Goal: Task Accomplishment & Management: Manage account settings

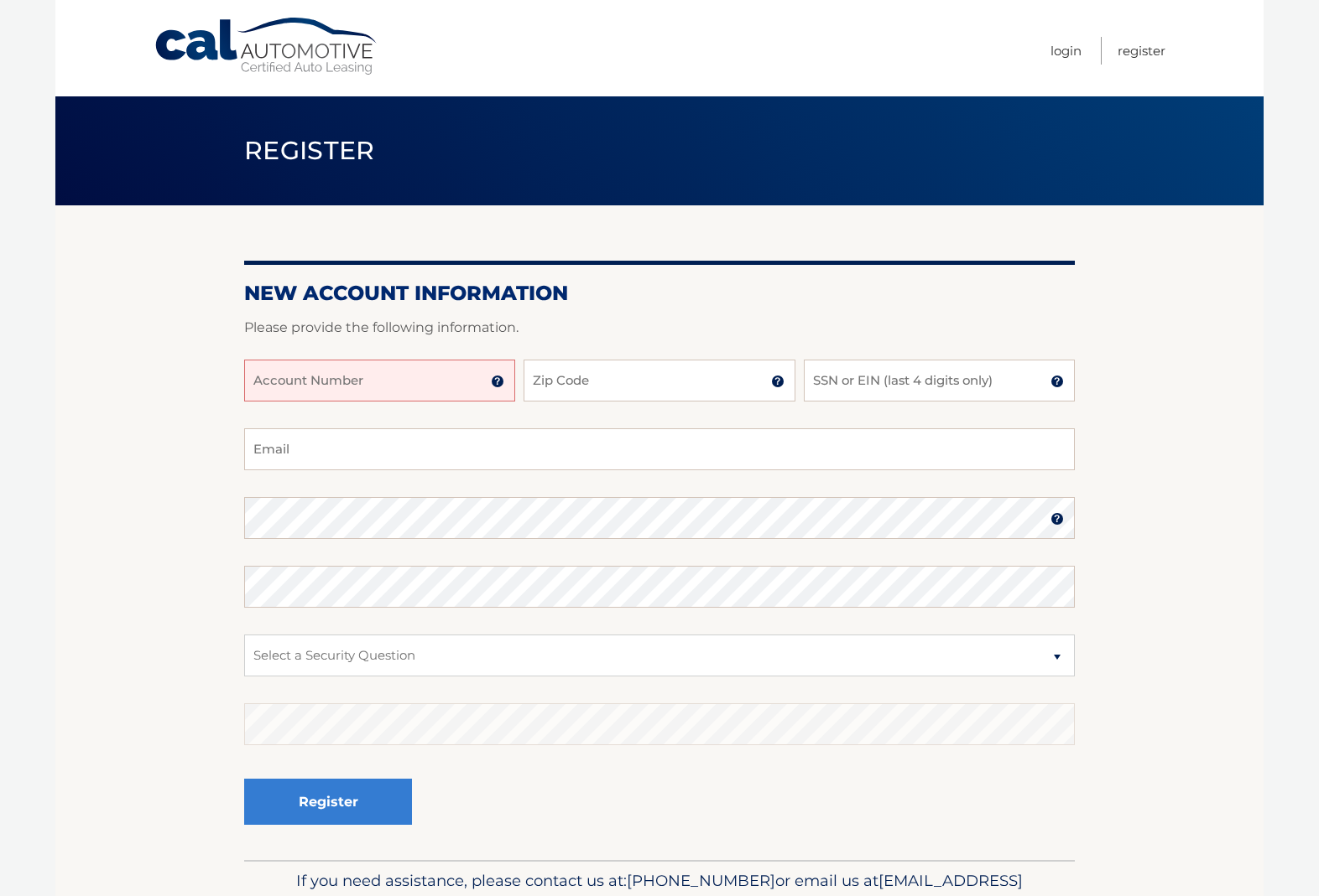
click at [467, 380] on input "Account Number" at bounding box center [380, 380] width 271 height 42
type input "44455991347"
type input "32926"
click at [869, 363] on input "SSN or EIN (last 4 digits only)" at bounding box center [939, 380] width 271 height 42
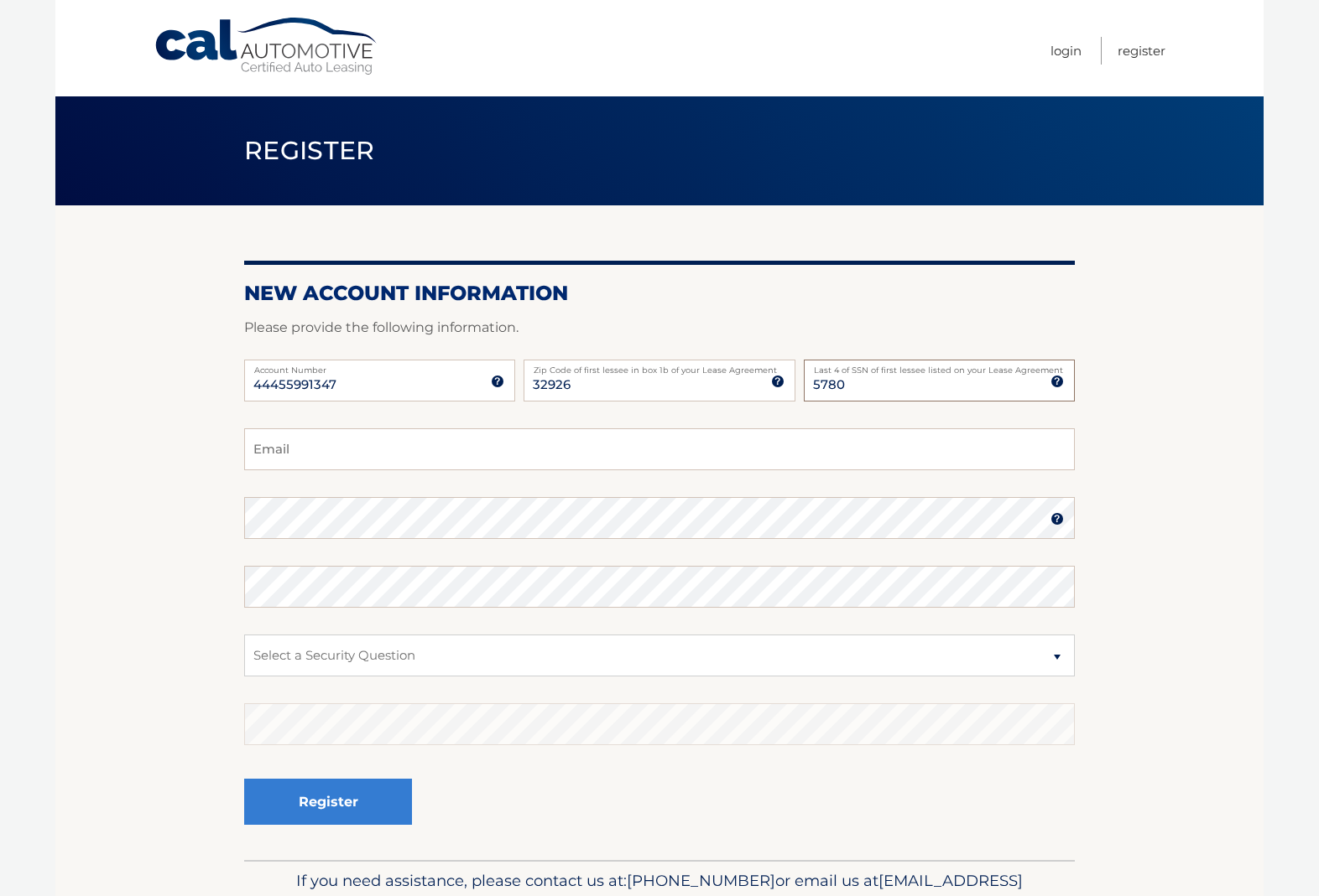
type input "5780"
type input "brianklauser@gmail.com"
select select "1"
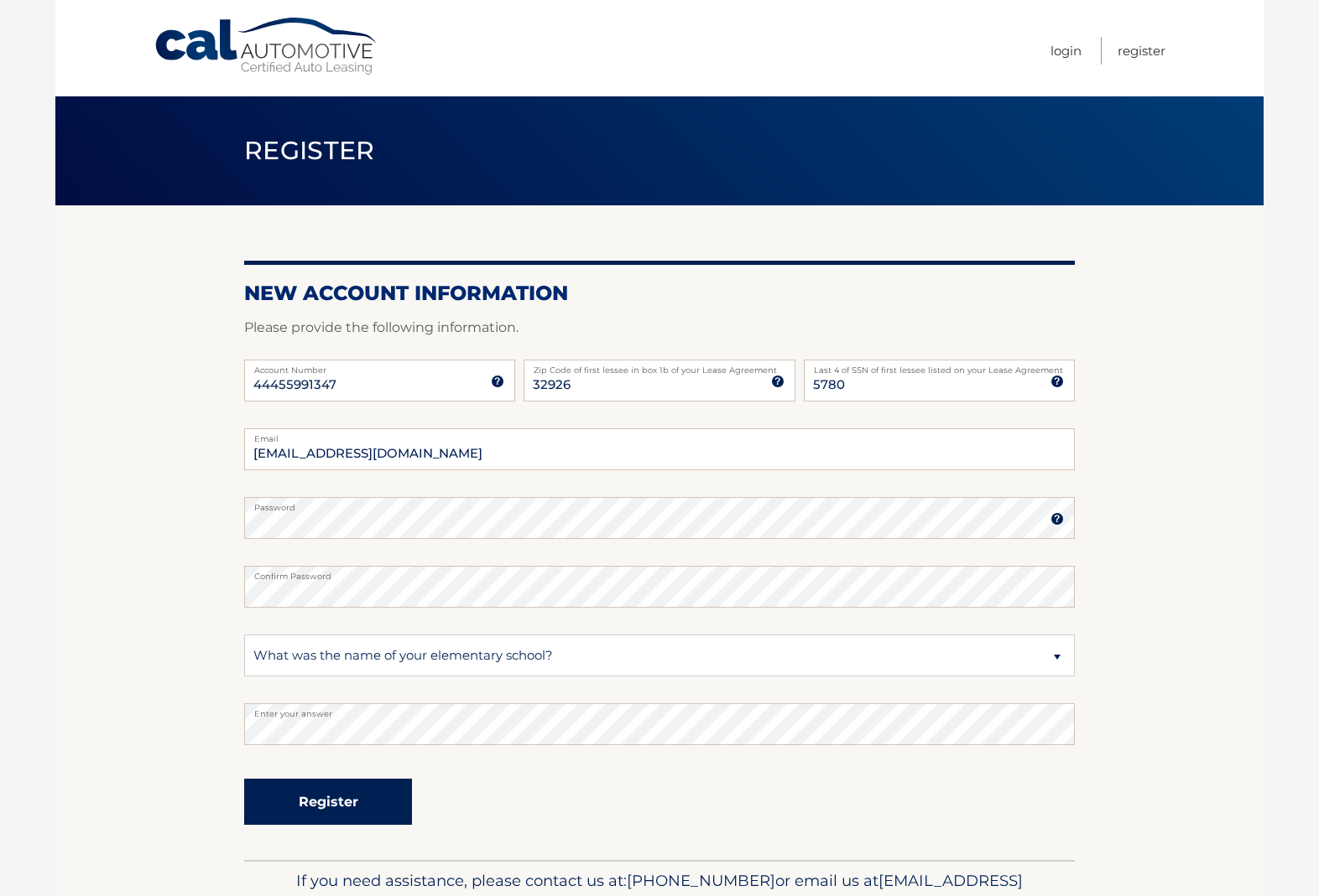
click at [361, 796] on button "Register" at bounding box center [328, 801] width 167 height 46
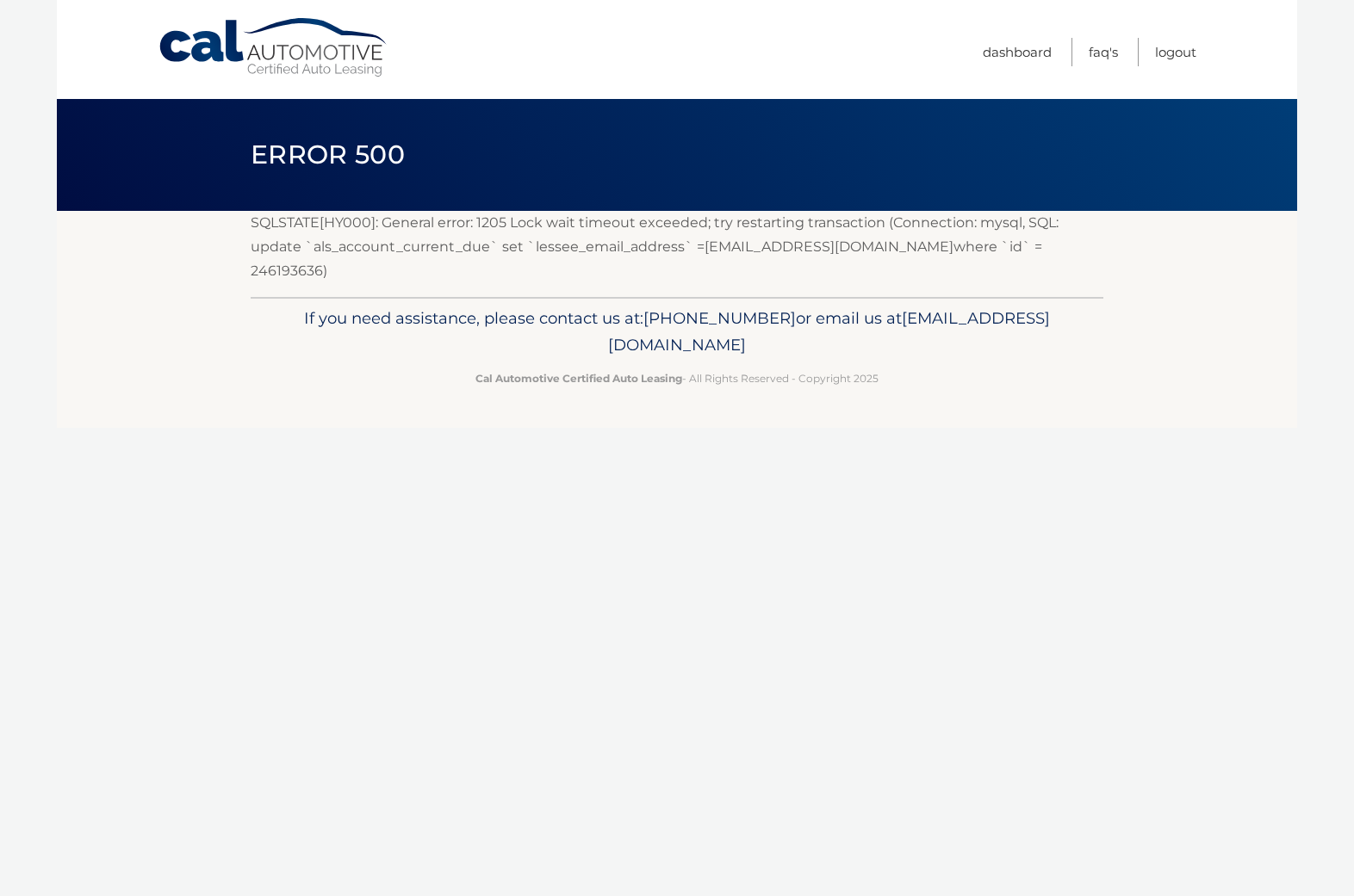
click at [328, 60] on link "Cal Automotive" at bounding box center [274, 47] width 233 height 61
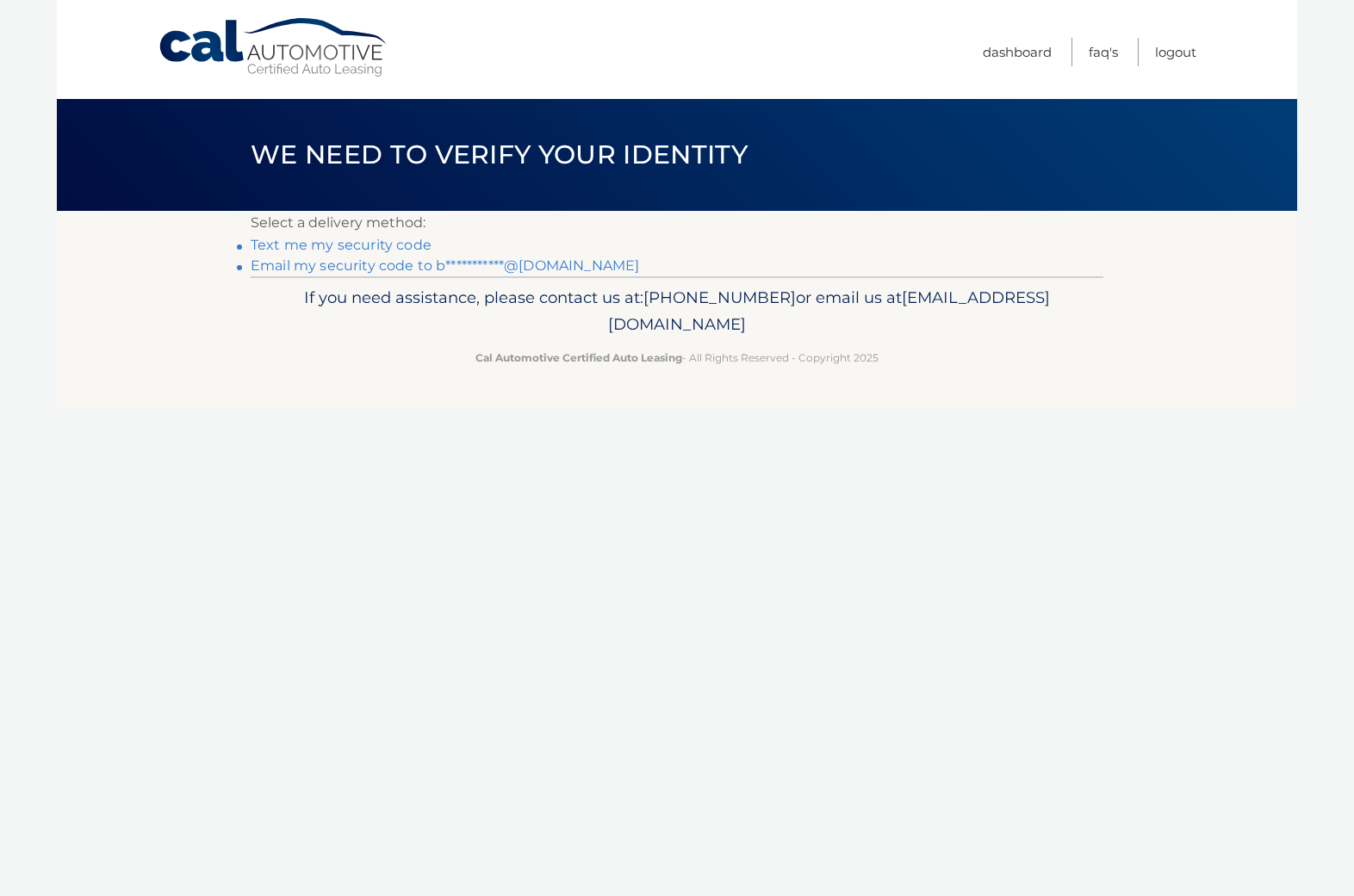
click at [398, 247] on link "Text me my security code" at bounding box center [341, 244] width 181 height 16
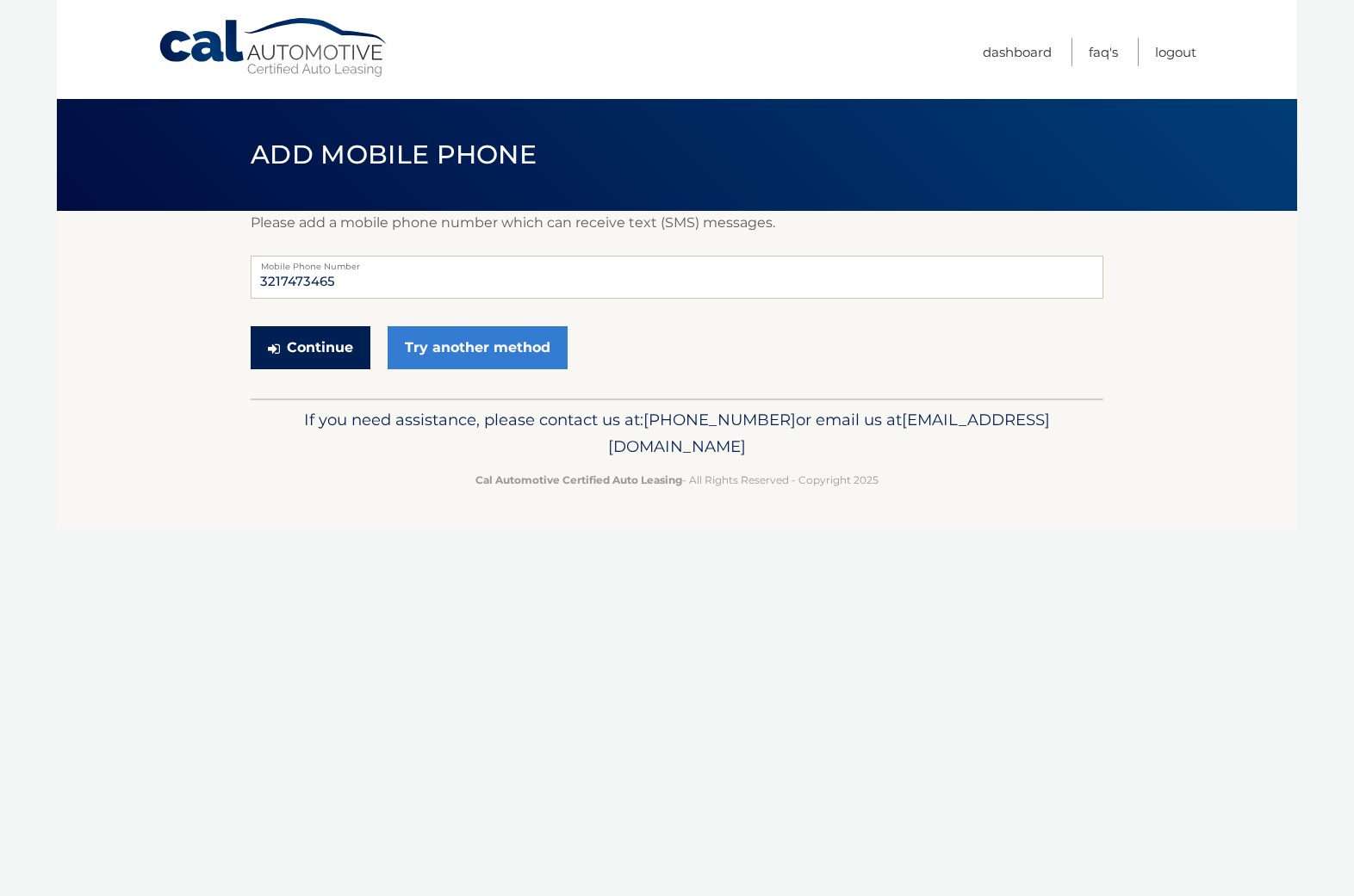
click at [322, 358] on button "Continue" at bounding box center [310, 348] width 120 height 43
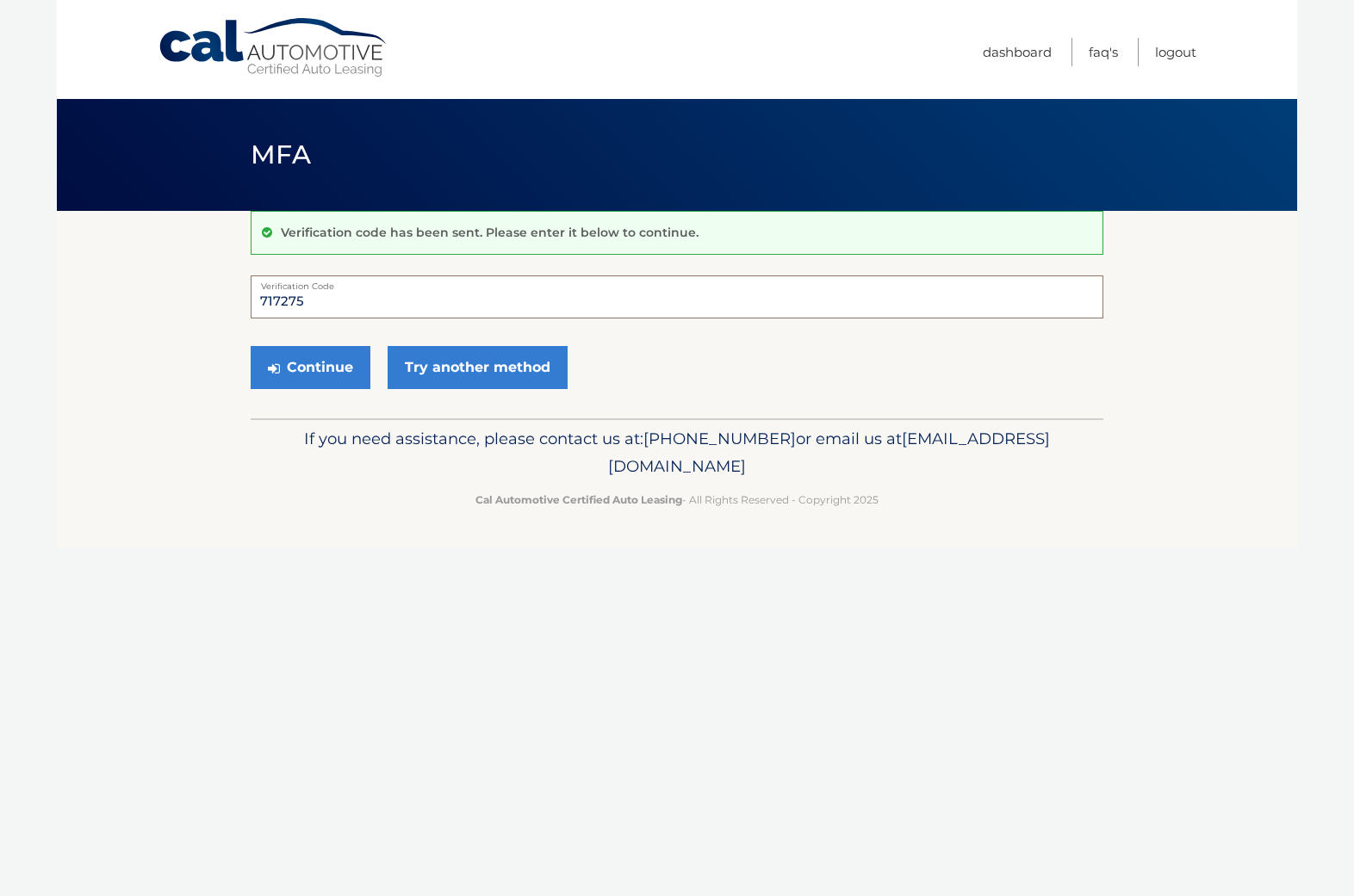
type input "717275"
click at [310, 367] on button "Continue" at bounding box center [310, 367] width 120 height 43
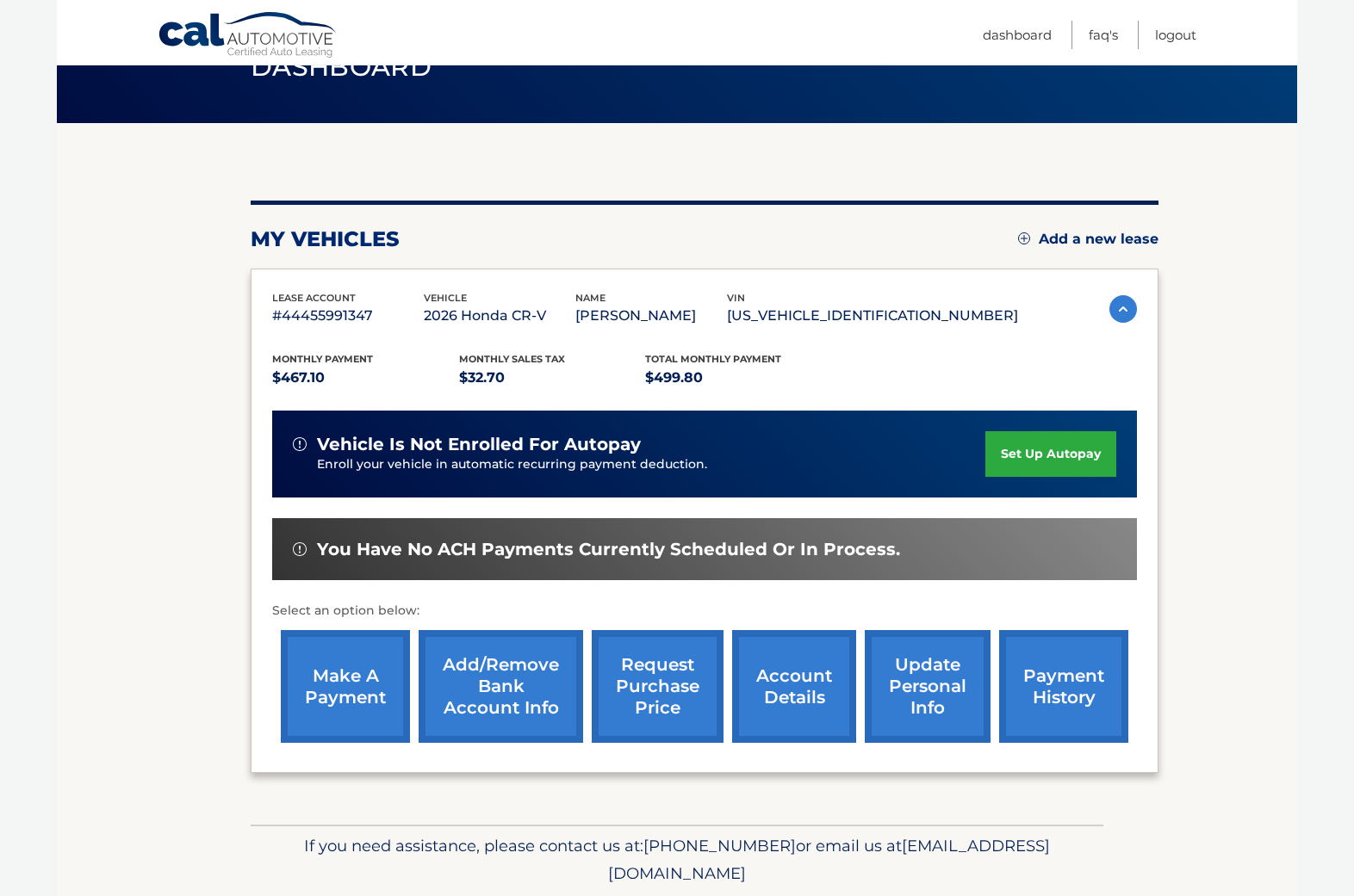
scroll to position [86, 0]
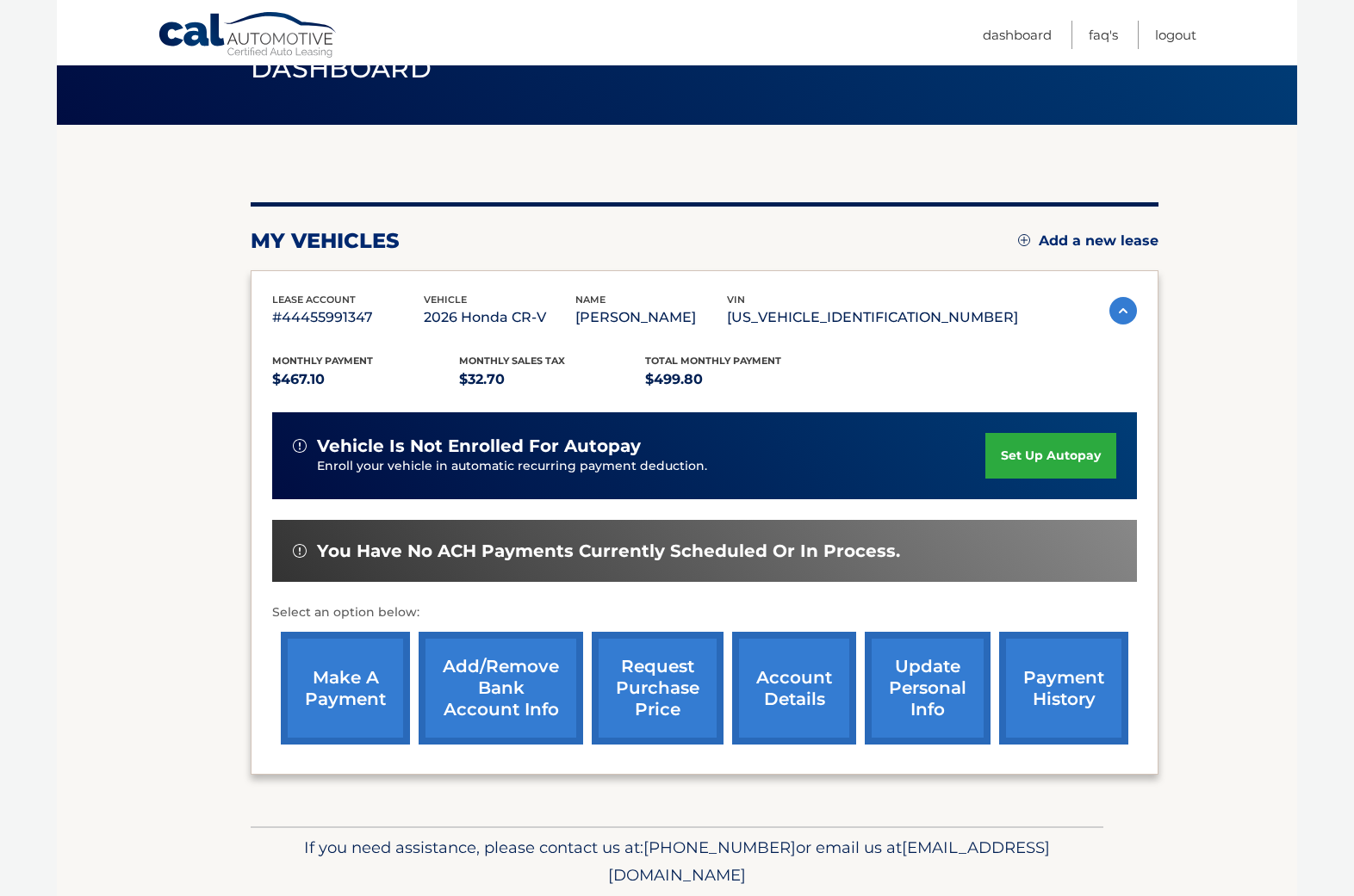
click at [1008, 380] on div "Monthly Payment $467.10 Monthly sales Tax $32.70 Total Monthly Payment $499.80" at bounding box center [645, 373] width 746 height 39
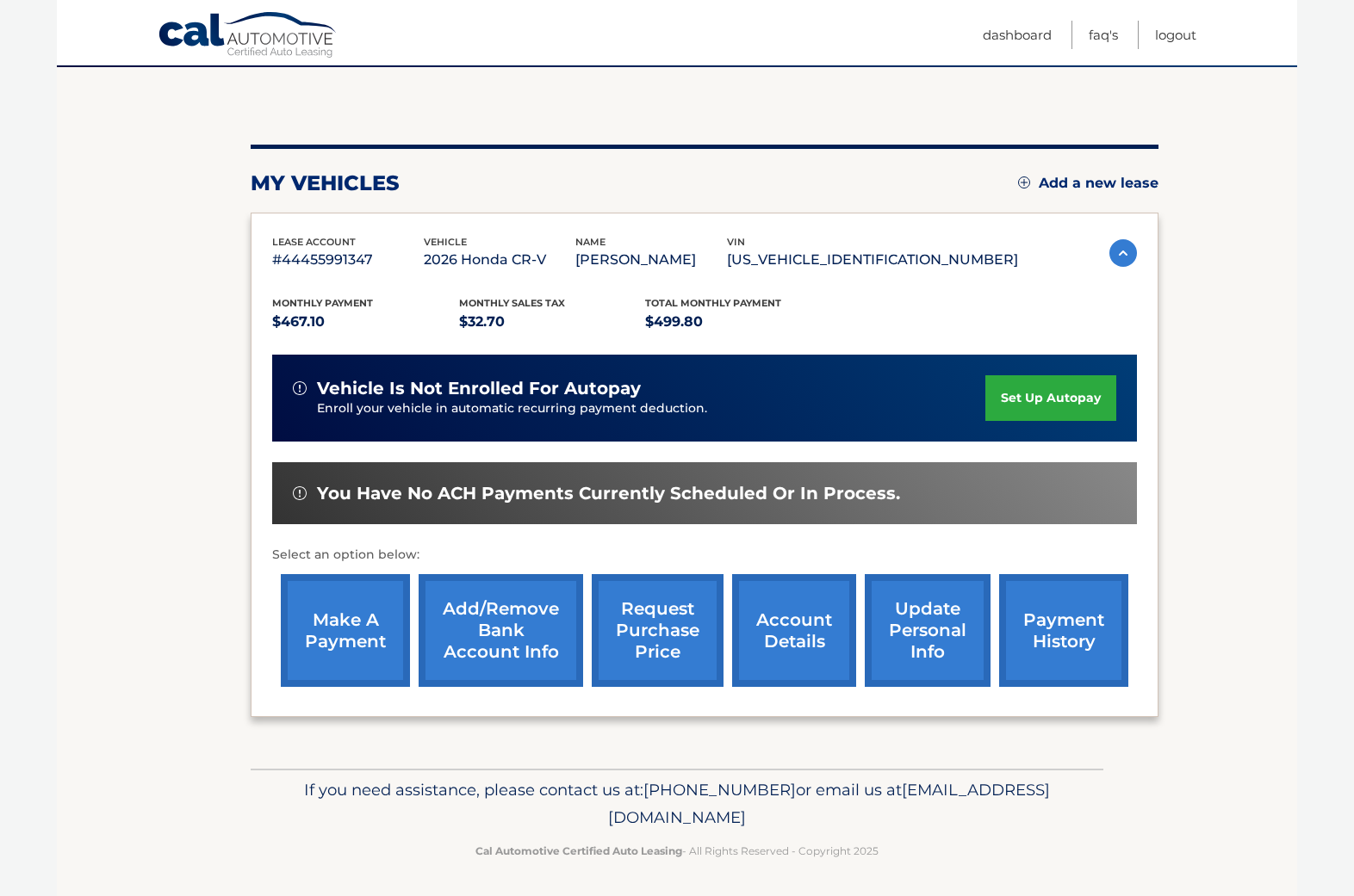
scroll to position [143, 0]
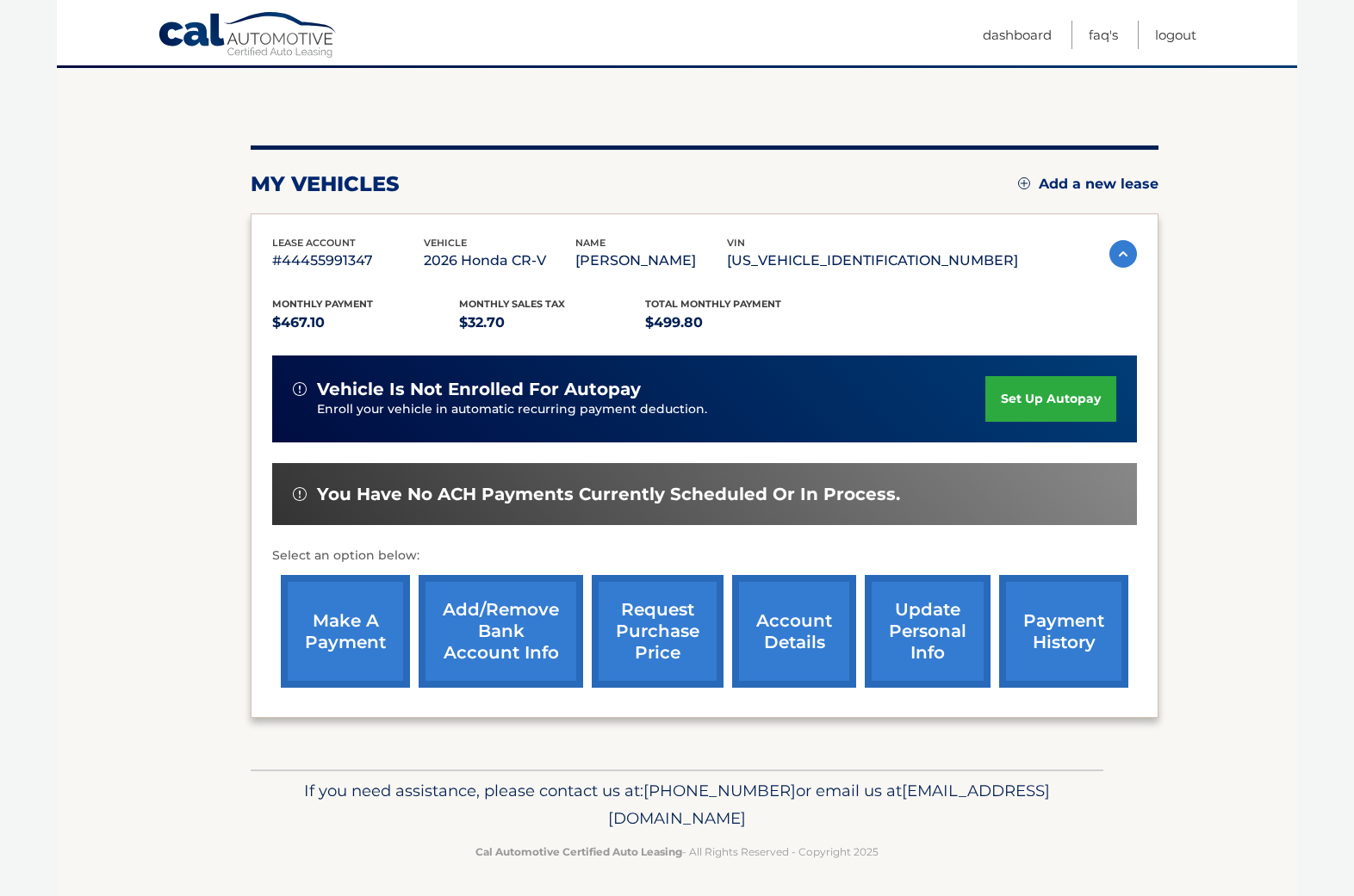
click at [348, 639] on link "make a payment" at bounding box center [345, 631] width 129 height 112
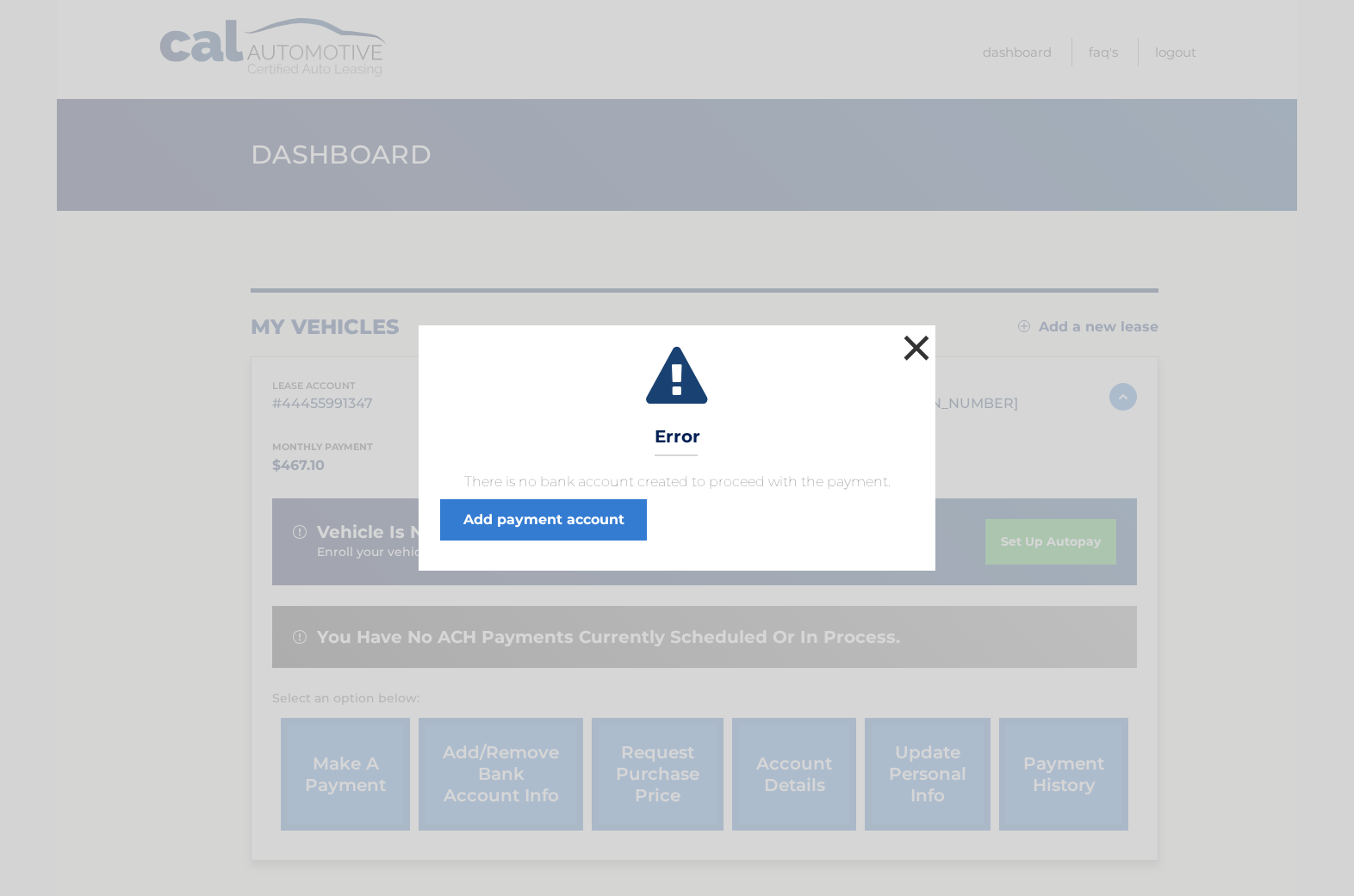
click at [910, 347] on button "×" at bounding box center [916, 347] width 35 height 35
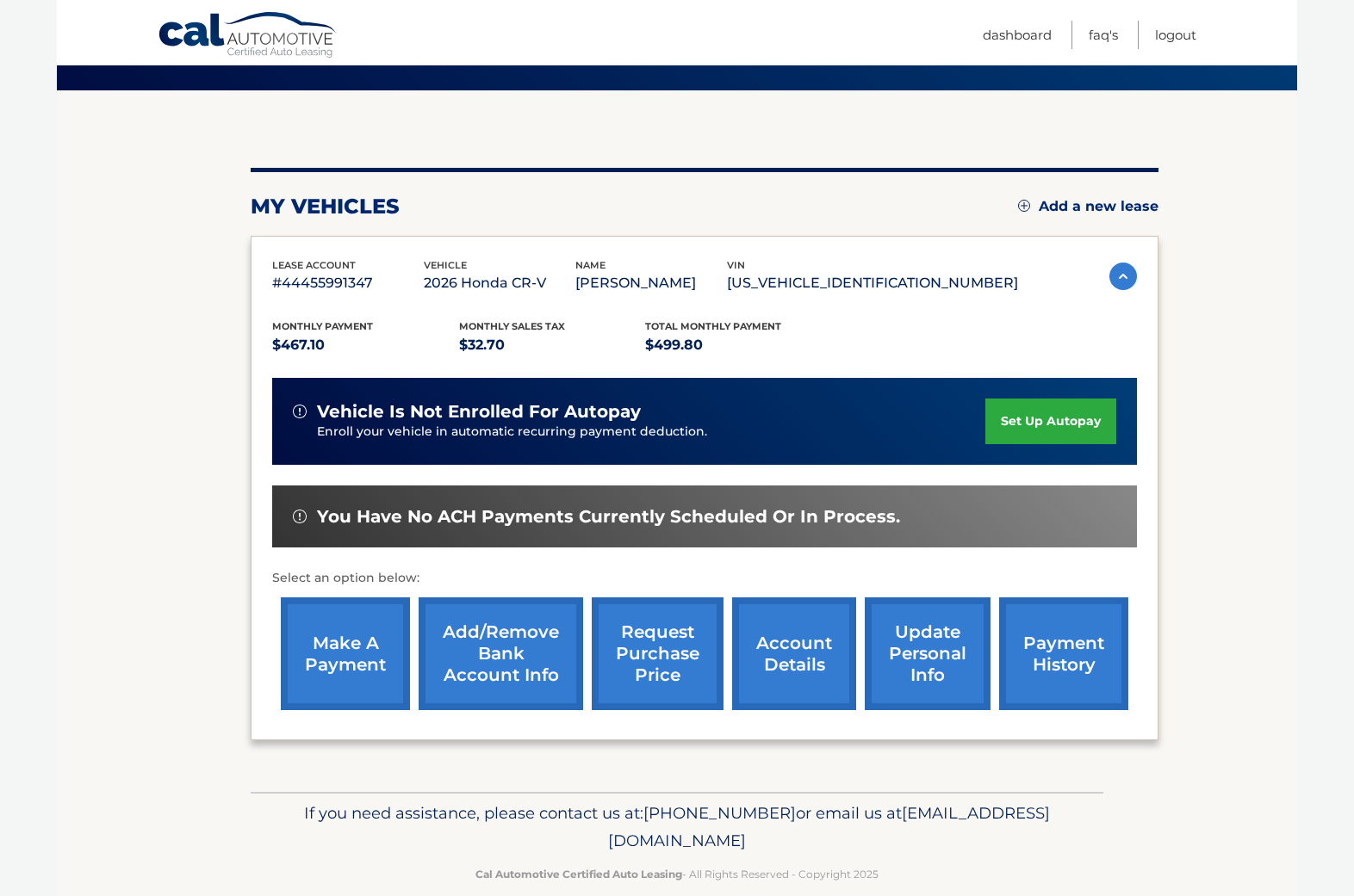
scroll to position [134, 0]
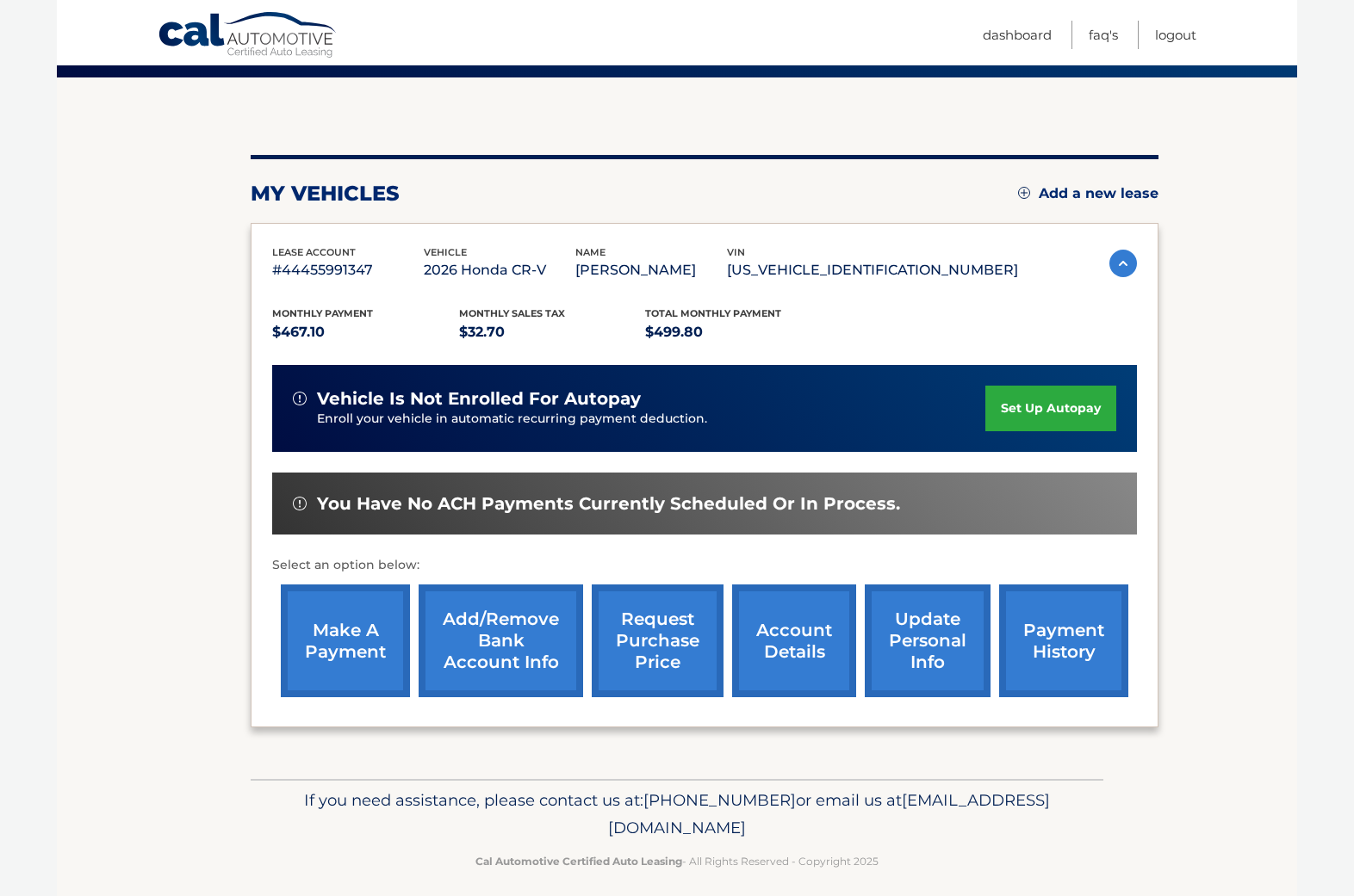
click at [507, 616] on link "Add/Remove bank account info" at bounding box center [501, 640] width 165 height 112
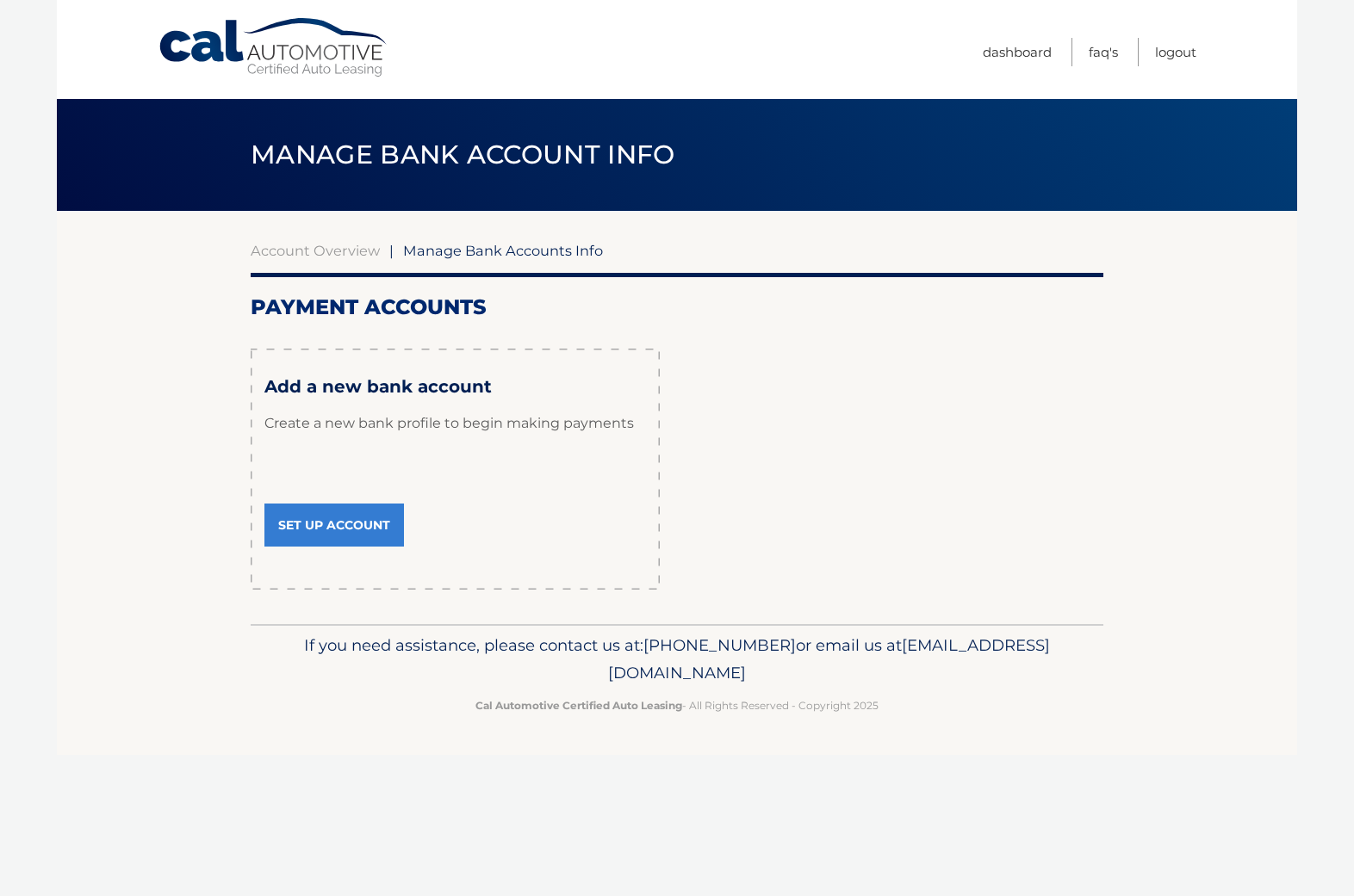
click at [358, 538] on link "Set Up Account" at bounding box center [335, 525] width 140 height 43
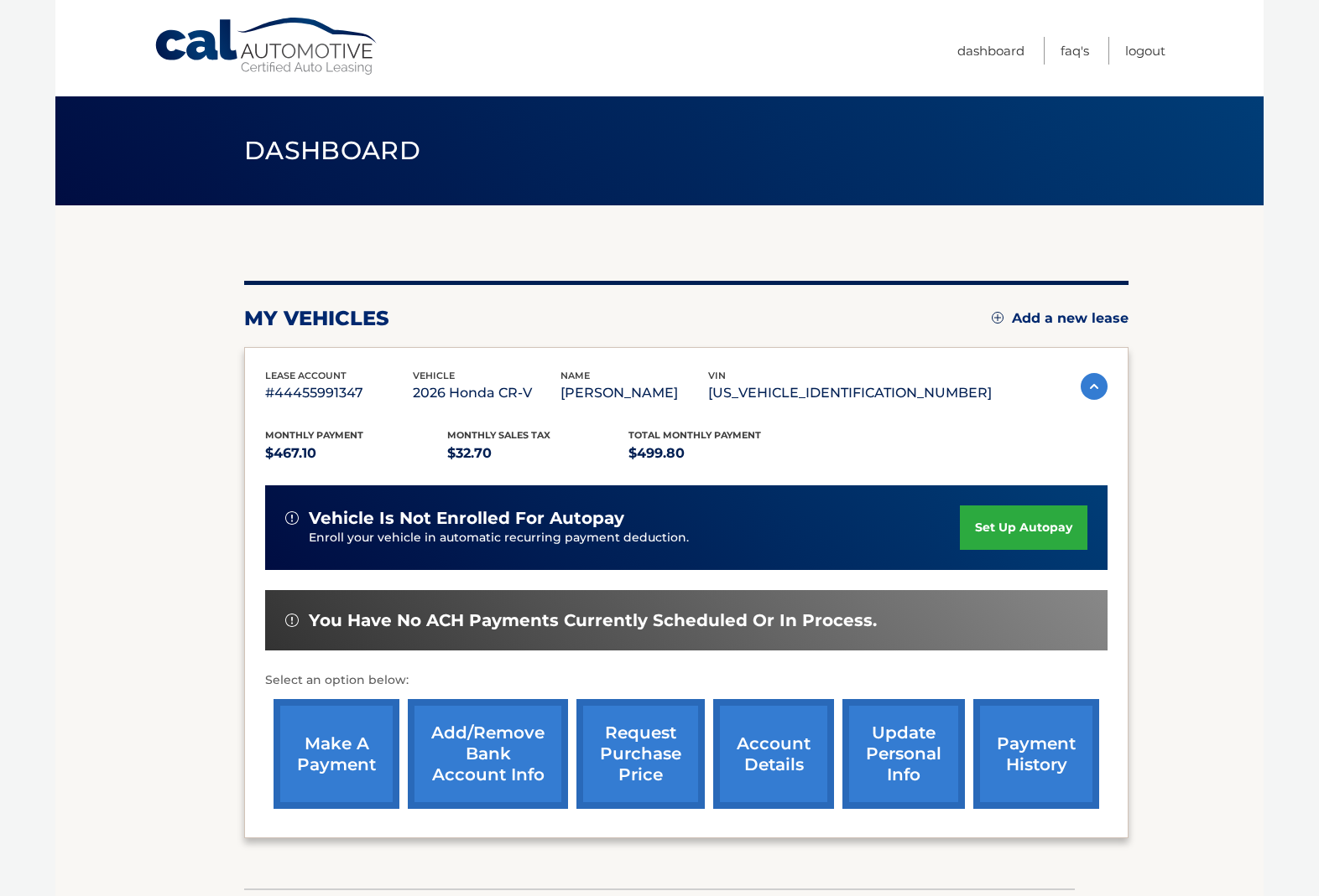
click at [1215, 385] on section "You are registered for this site, but you haven't enrolled in online payments. …" at bounding box center [659, 547] width 1208 height 683
click at [1096, 387] on img at bounding box center [1093, 386] width 27 height 27
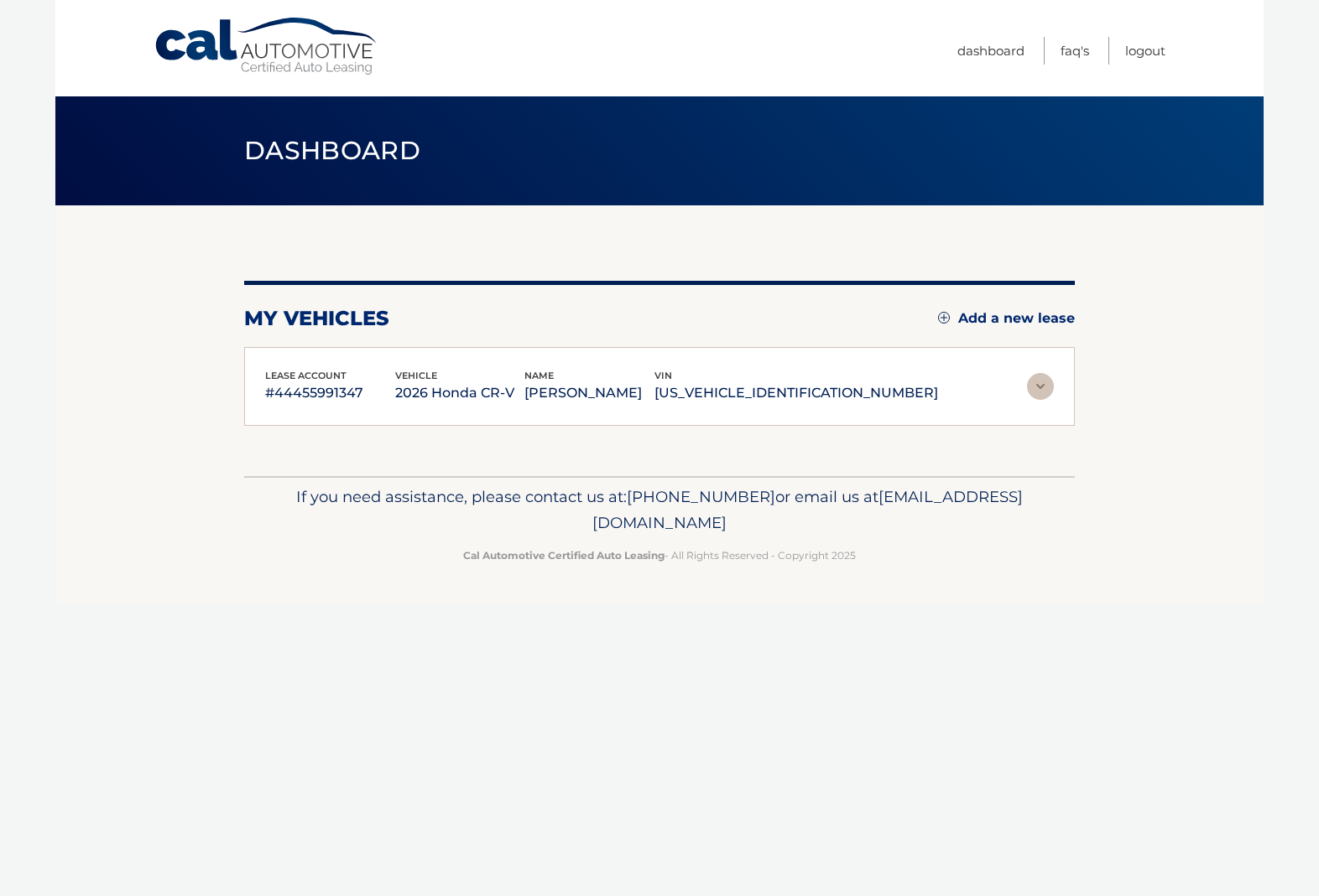
click at [1047, 385] on img at bounding box center [1039, 386] width 27 height 27
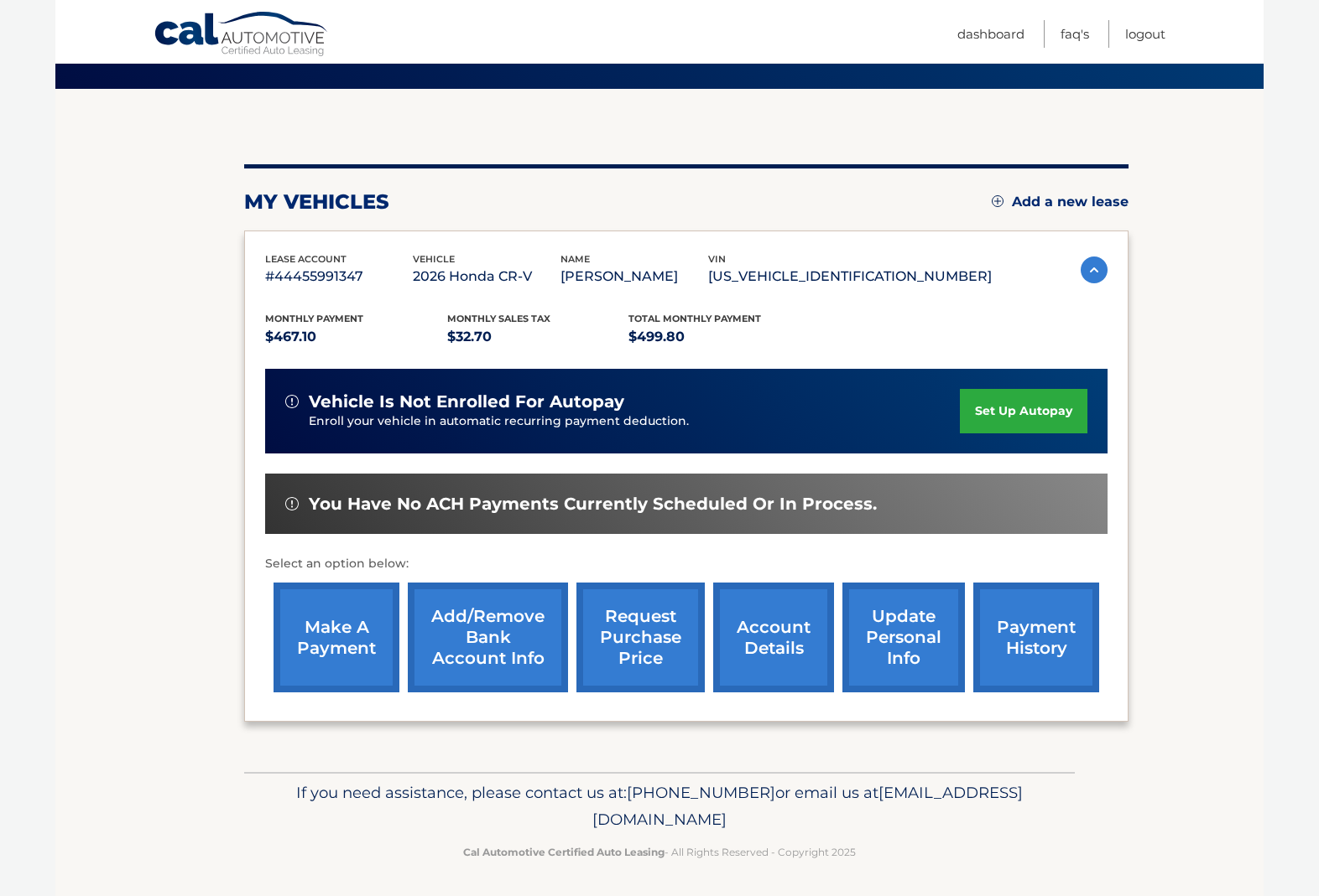
scroll to position [116, 0]
